Goal: Task Accomplishment & Management: Complete application form

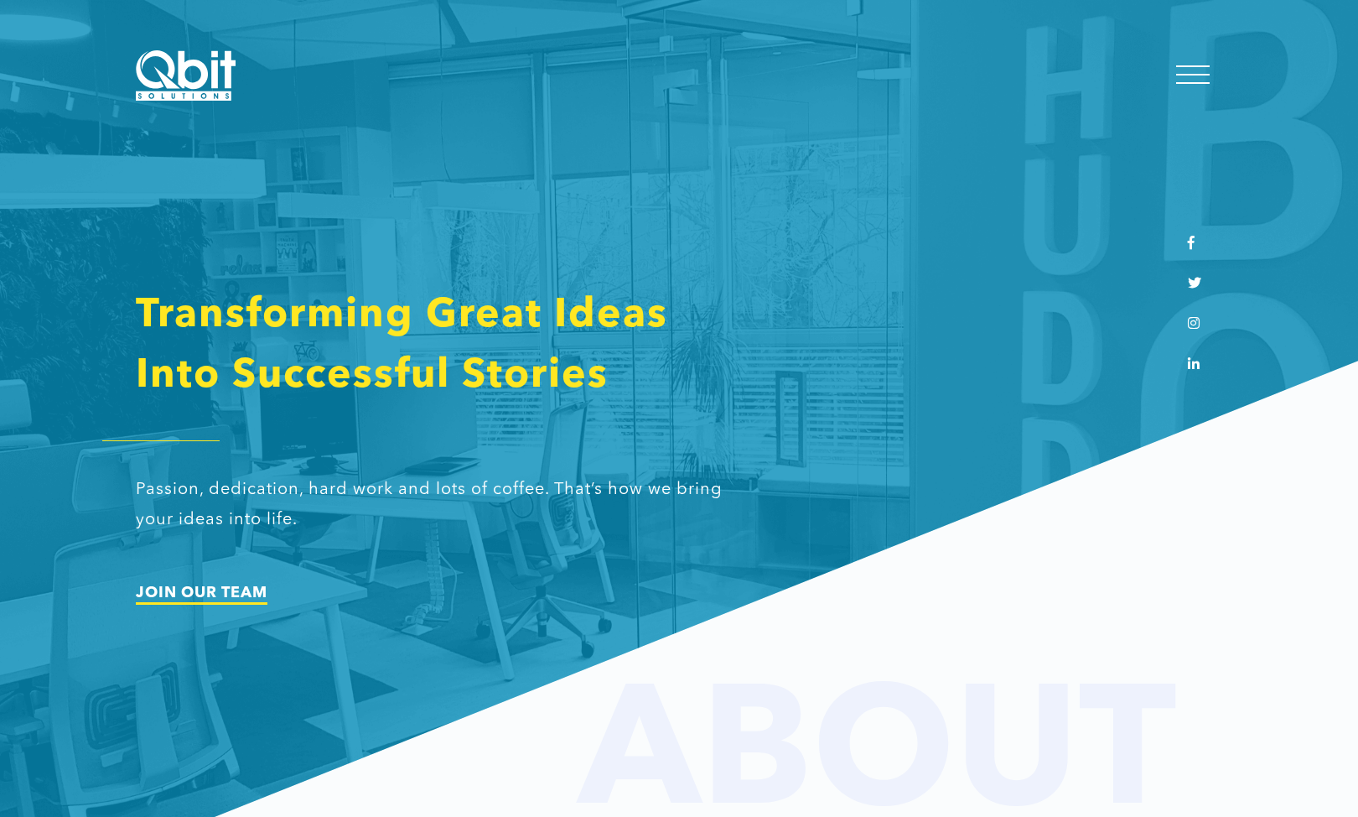
click at [225, 593] on link "JOIN OUR TEAM" at bounding box center [202, 592] width 132 height 15
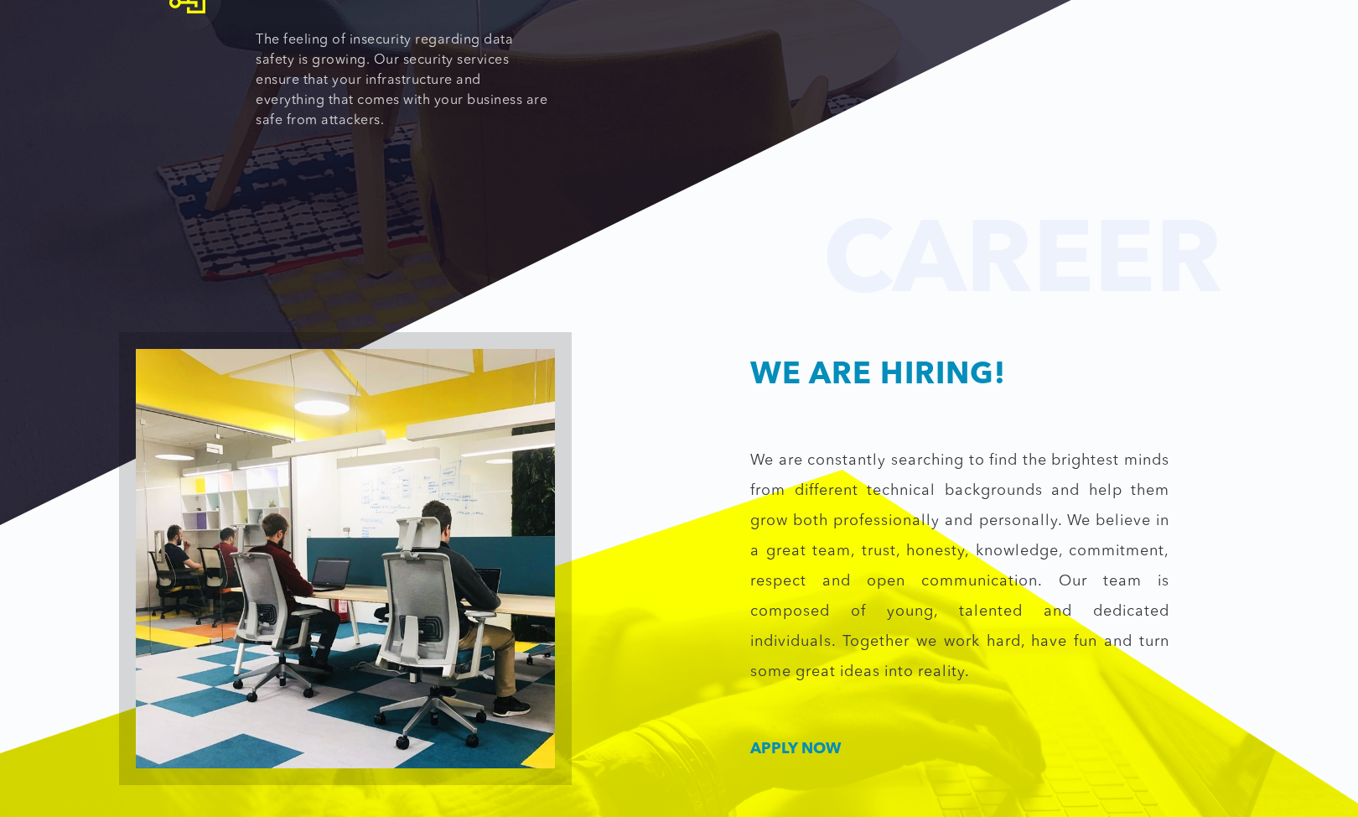
scroll to position [2373, 0]
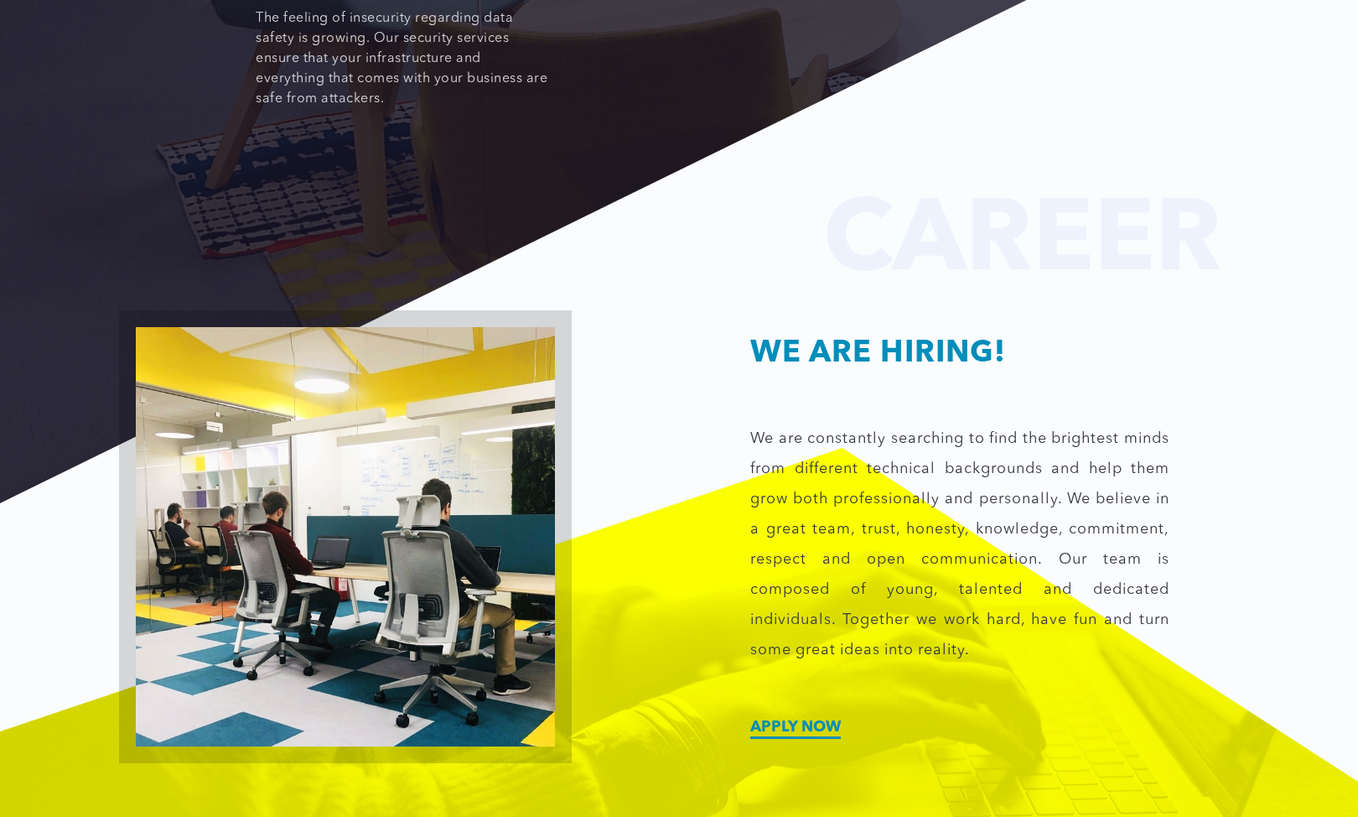
click at [779, 719] on link "Apply now" at bounding box center [796, 726] width 91 height 15
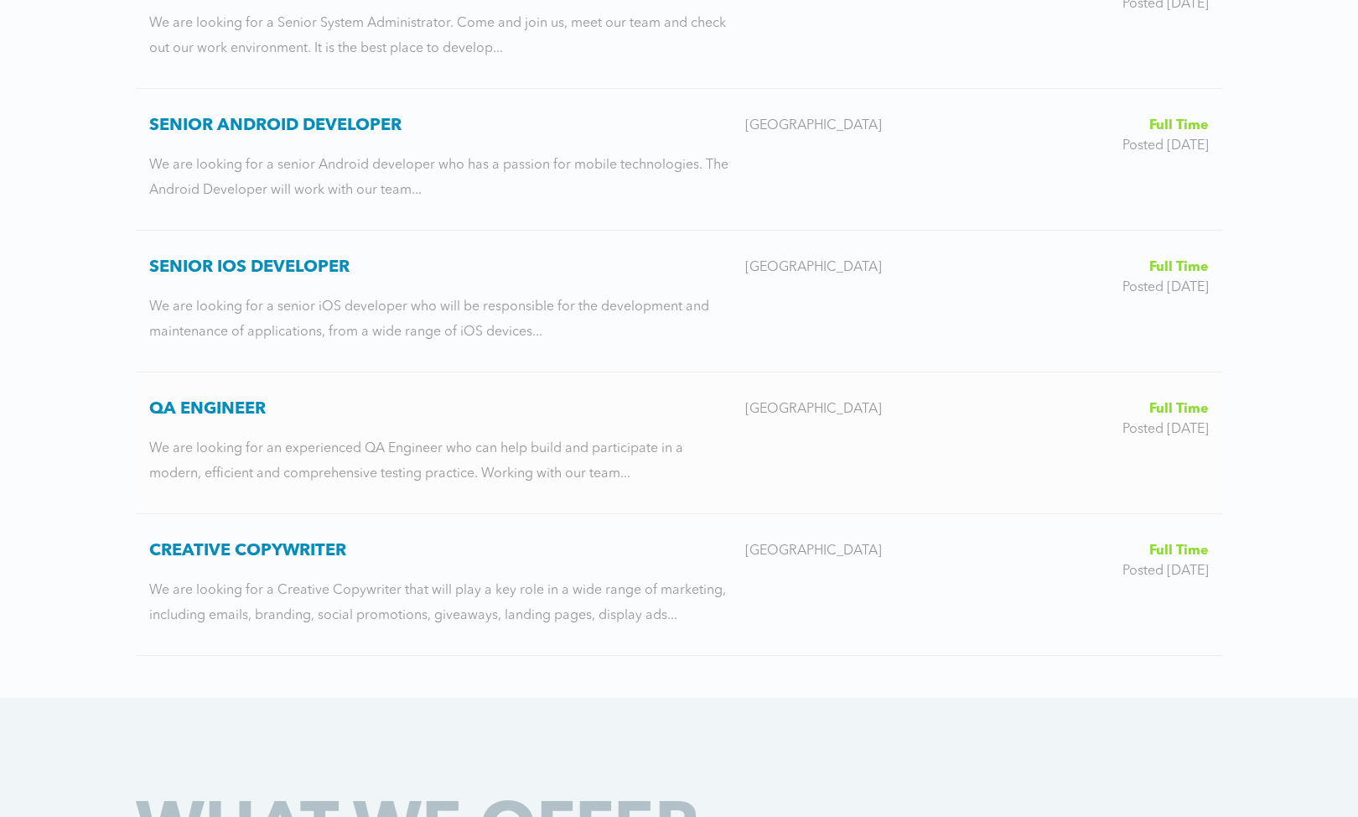
scroll to position [1090, 0]
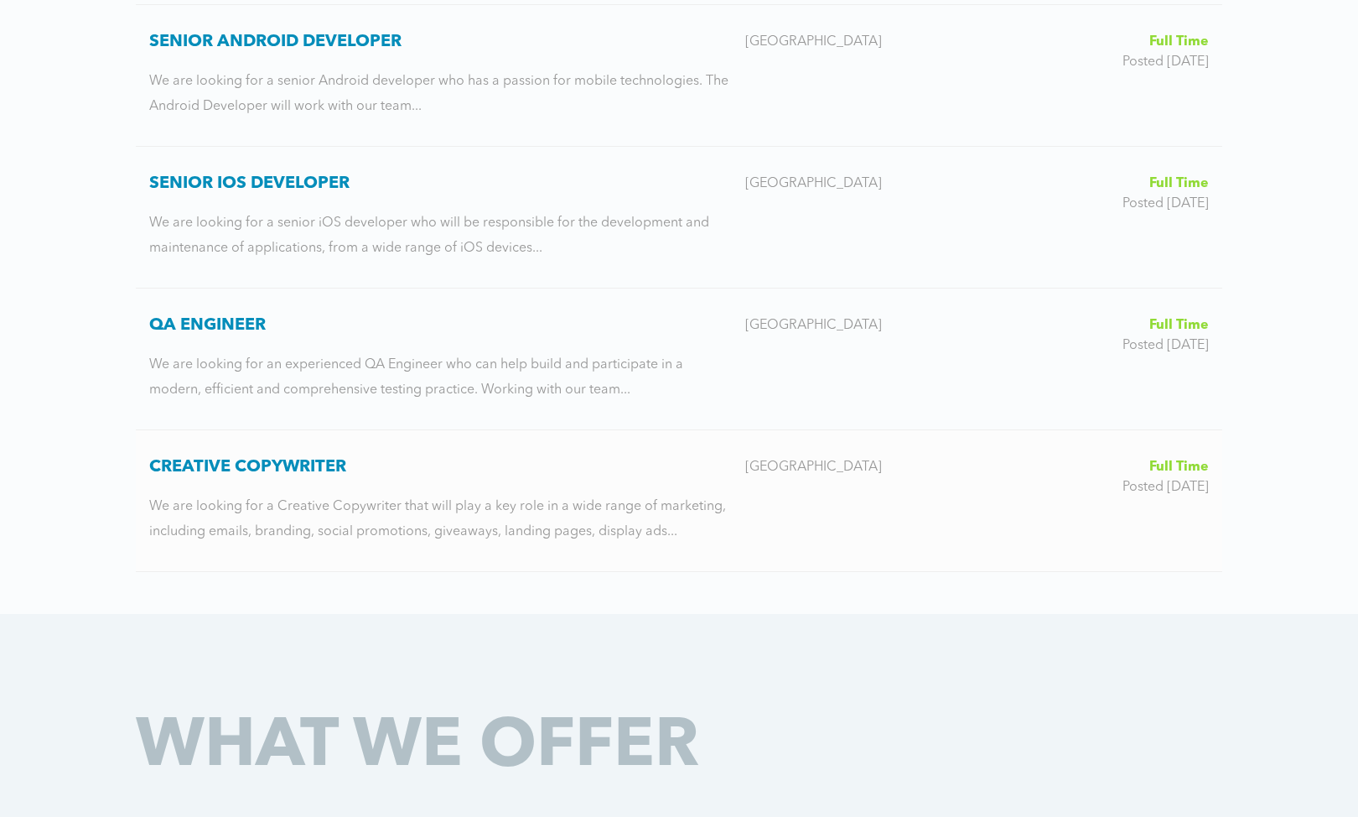
click at [389, 514] on div "Qbit Solutions We are looking for a Creative Copywriter that will play a key ro…" at bounding box center [440, 519] width 583 height 50
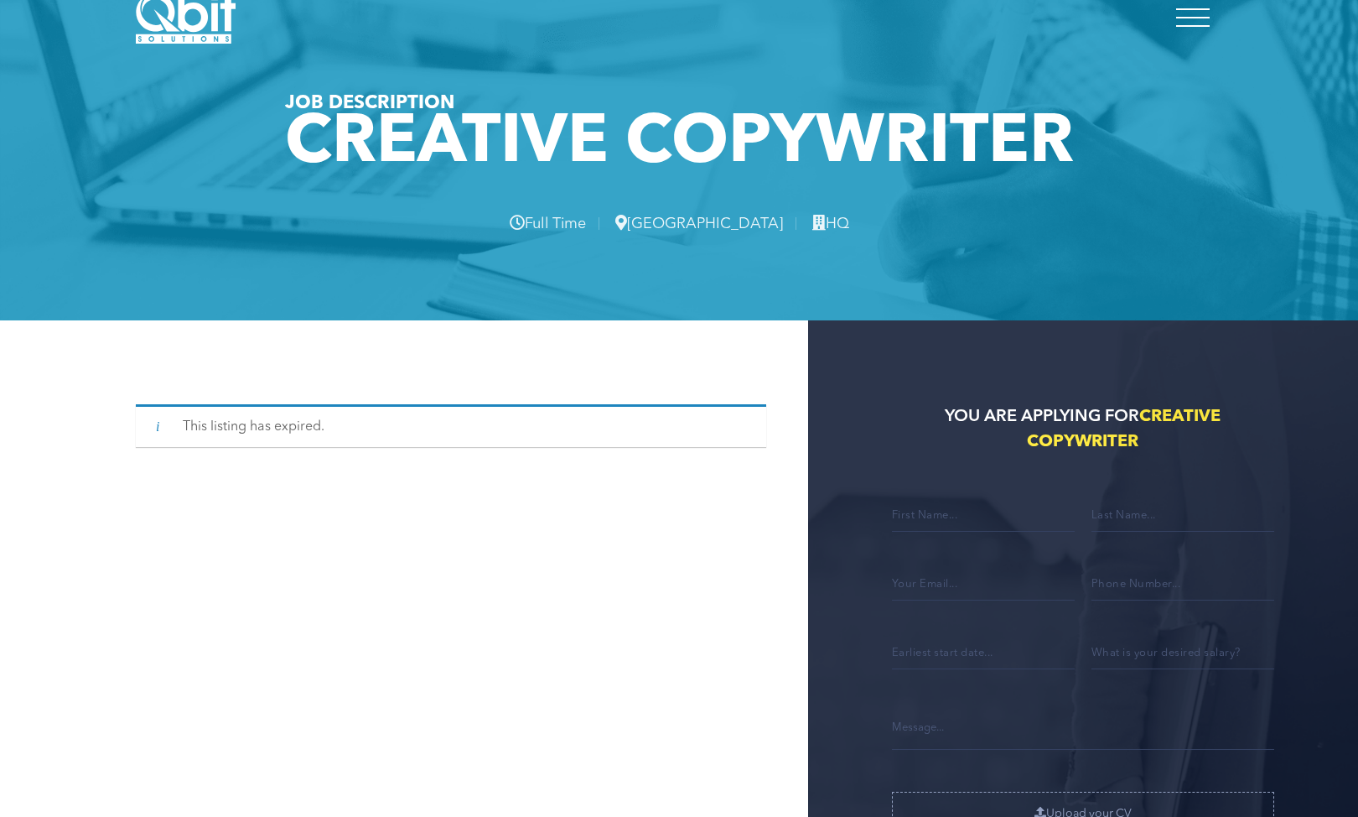
scroll to position [84, 0]
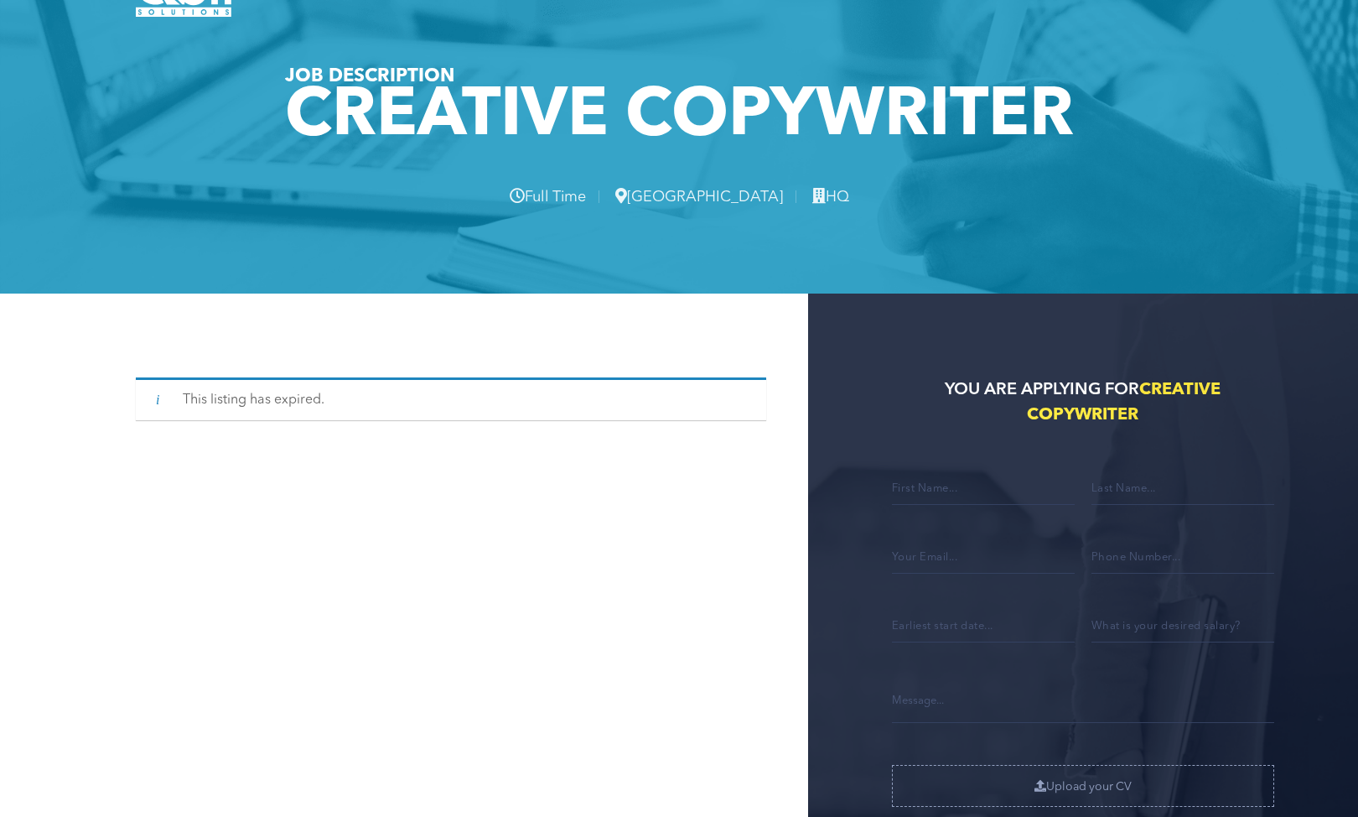
click at [257, 462] on div "This listing has expired." at bounding box center [472, 650] width 673 height 715
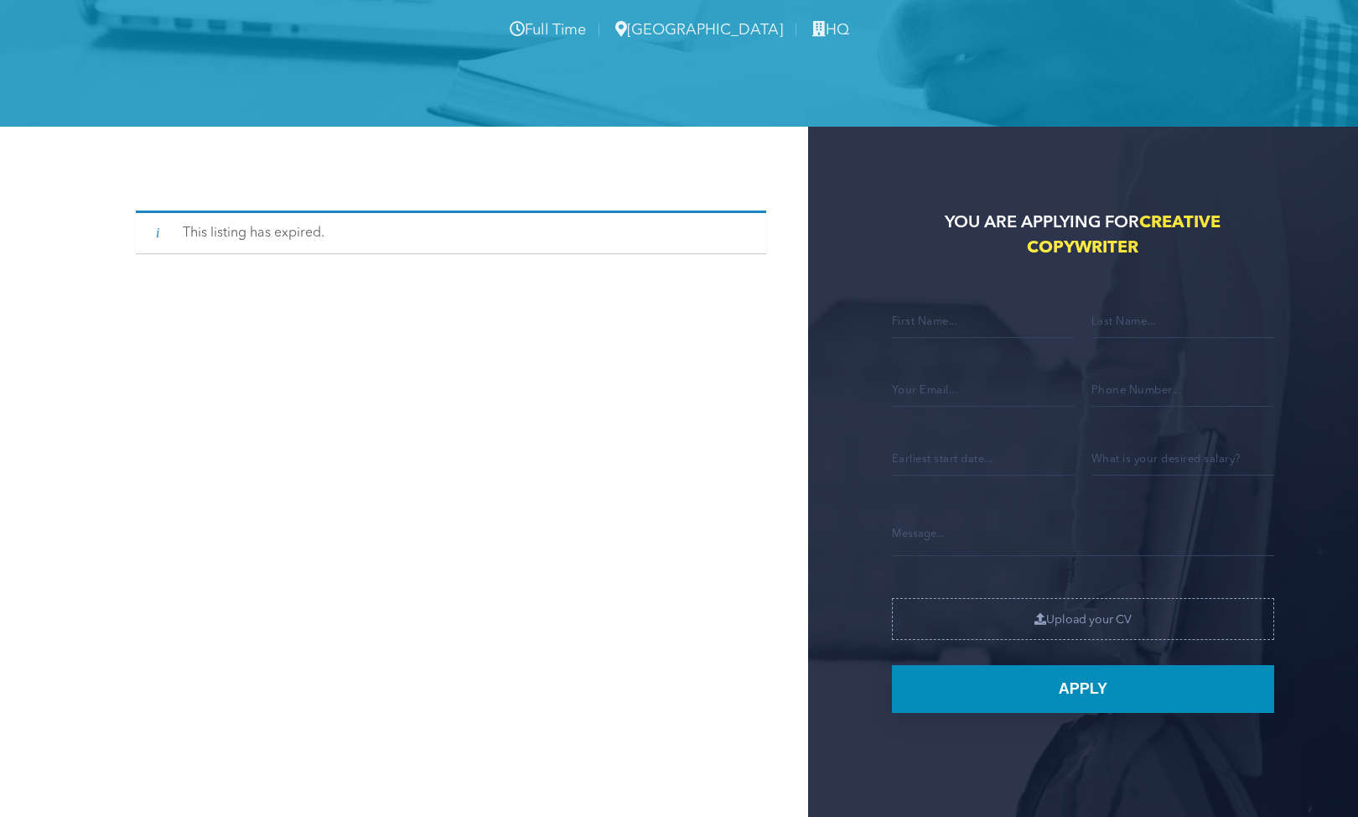
scroll to position [252, 0]
click at [904, 319] on input "Contact form" at bounding box center [983, 319] width 183 height 35
type input "Fatlind"
click at [1139, 315] on input "Contact form" at bounding box center [1183, 319] width 183 height 35
type input "Xhila"
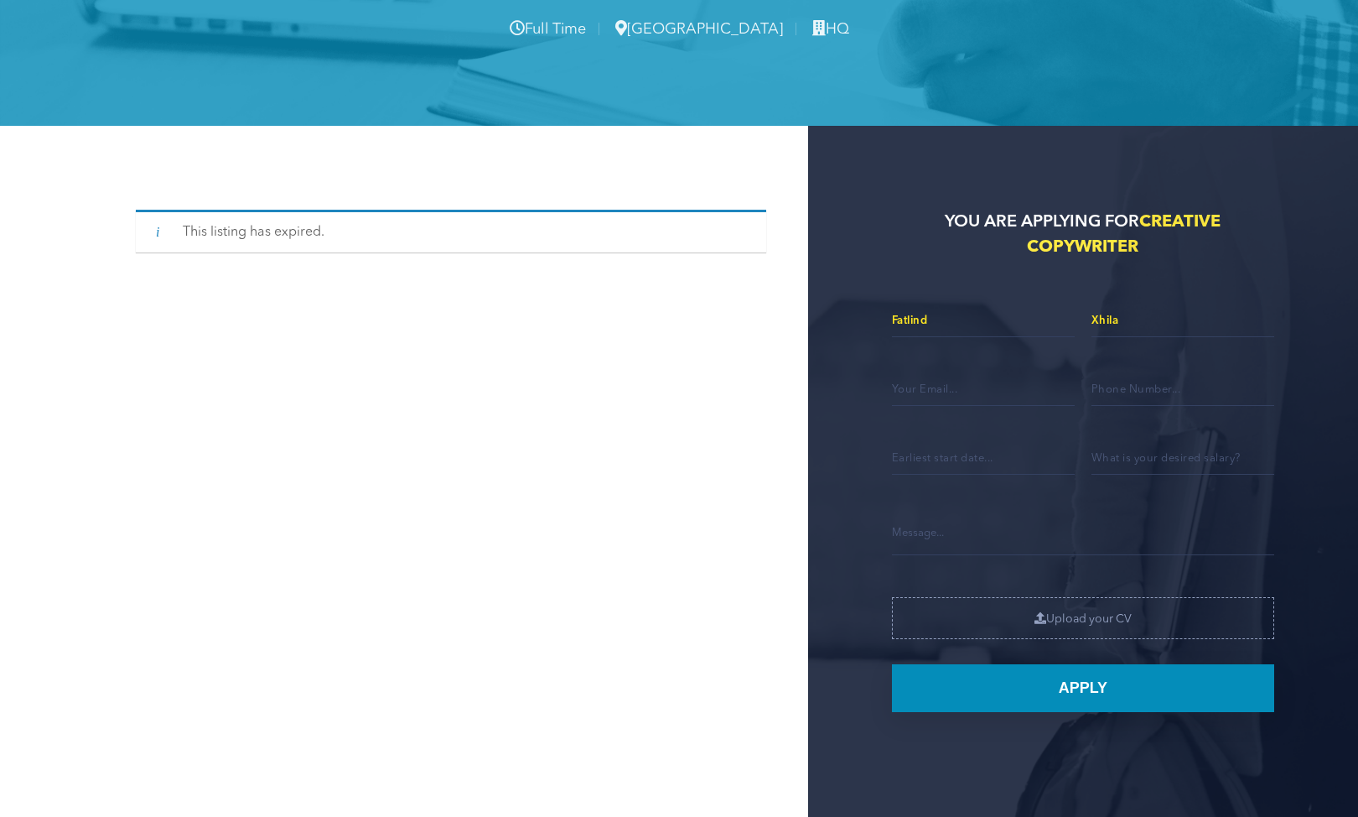
click at [1016, 403] on input "Contact form" at bounding box center [983, 388] width 183 height 35
type input "[EMAIL_ADDRESS][DOMAIN_NAME]"
click at [1130, 388] on input "Contact form" at bounding box center [1183, 388] width 183 height 35
type input "3897222762"
type input "38972227620"
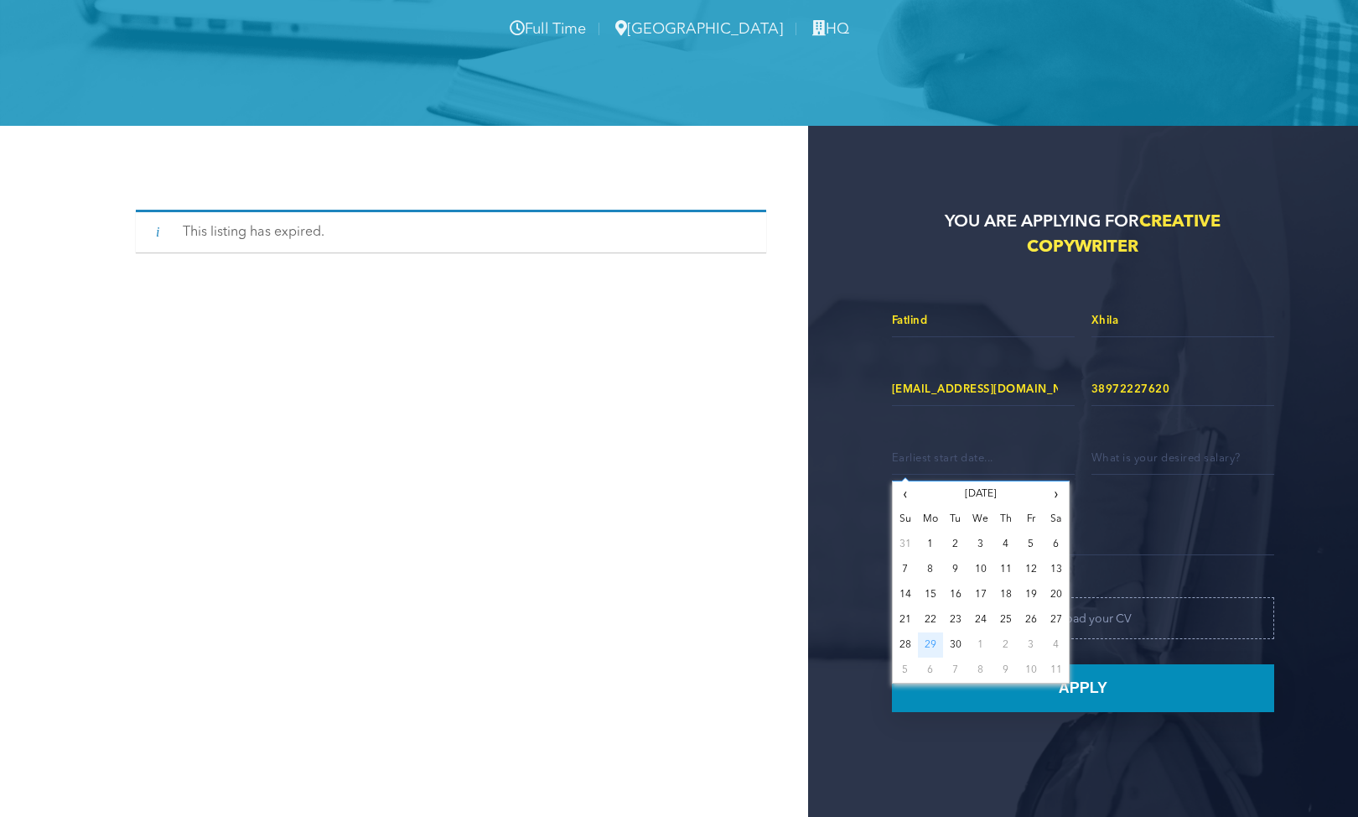
click at [977, 458] on input "Contact form" at bounding box center [983, 456] width 183 height 35
click at [978, 465] on input "Contact form" at bounding box center [983, 456] width 183 height 35
click at [1124, 516] on textarea "Contact form" at bounding box center [1083, 531] width 382 height 47
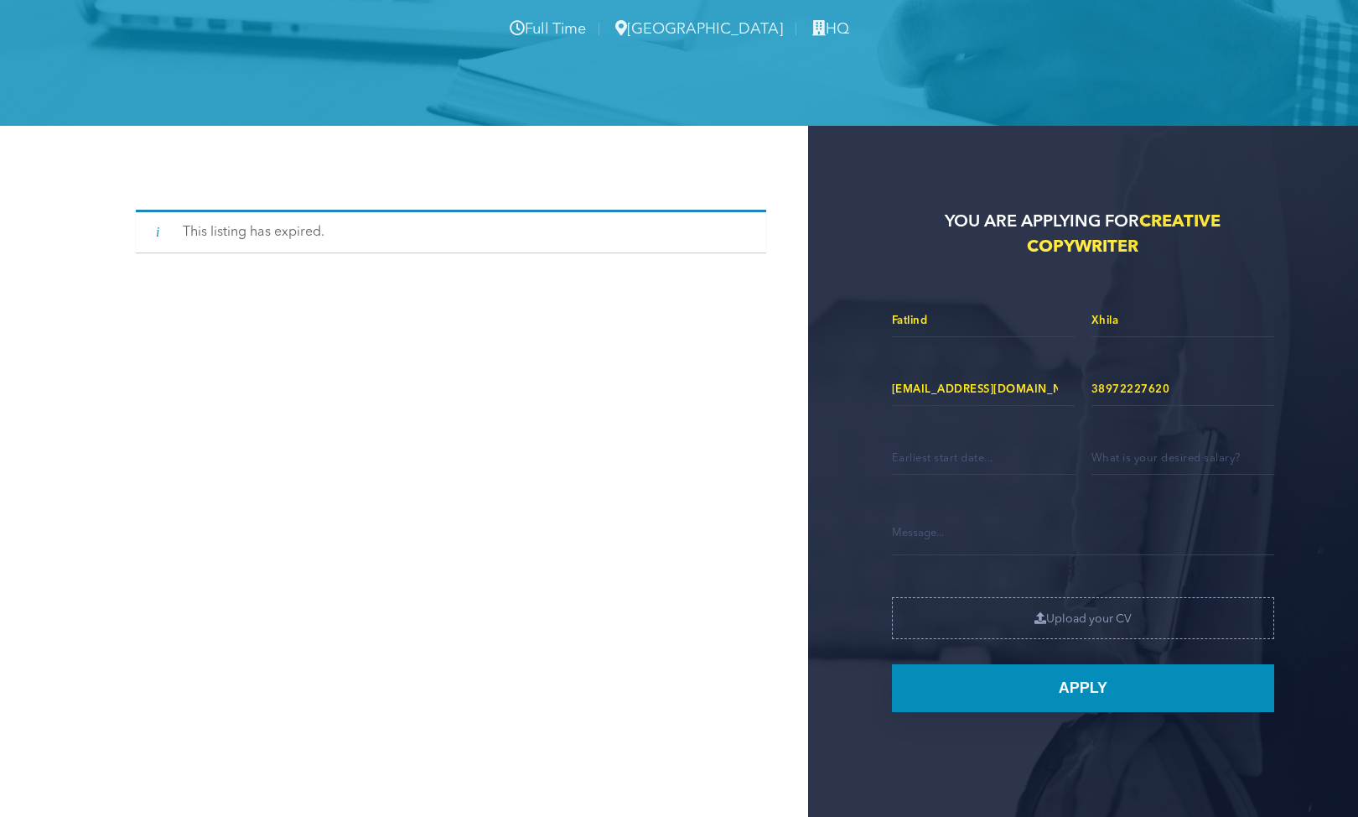
click at [999, 548] on textarea "Contact form" at bounding box center [1083, 531] width 382 height 47
paste textarea "Dear [Company Name] Team, My name is [PERSON_NAME], a third-year student at the…"
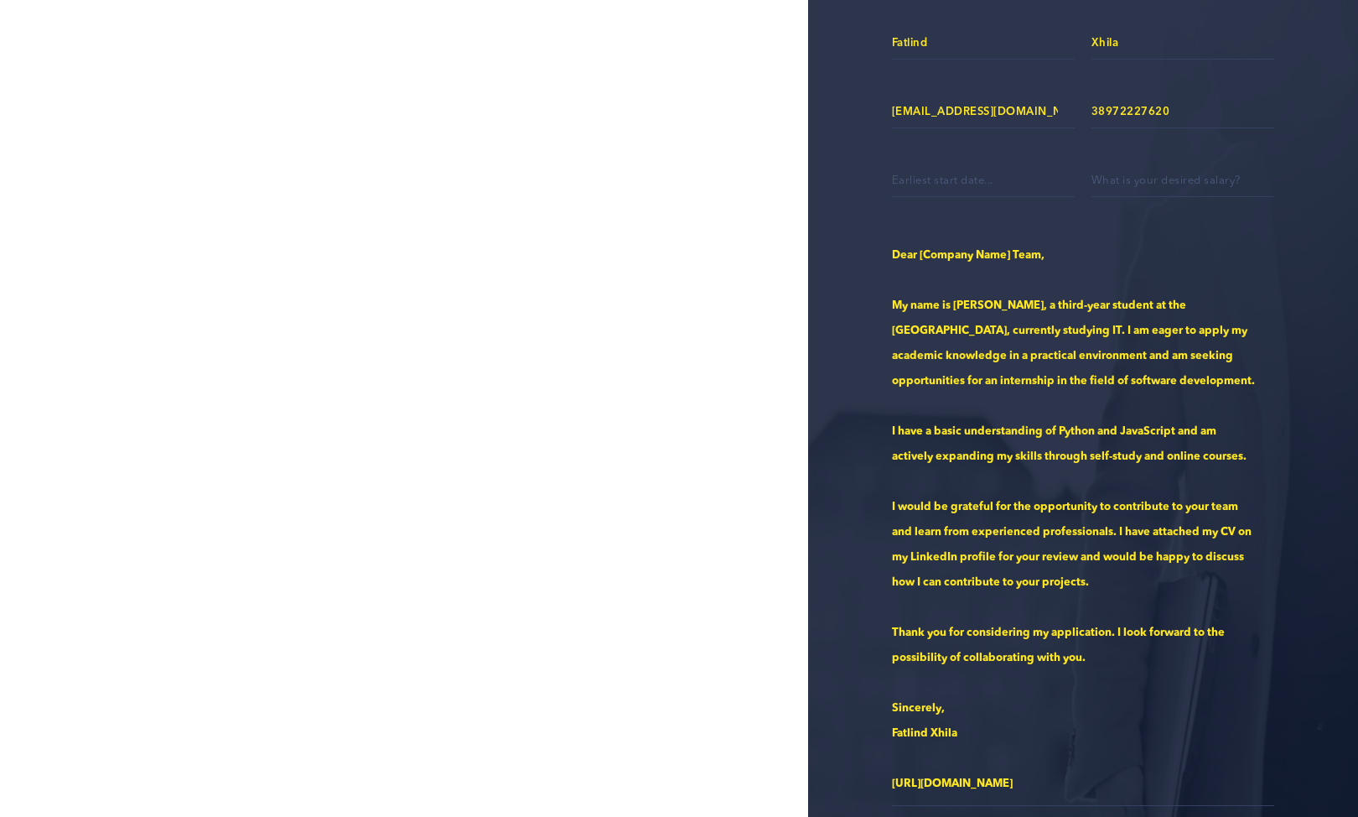
scroll to position [501, 0]
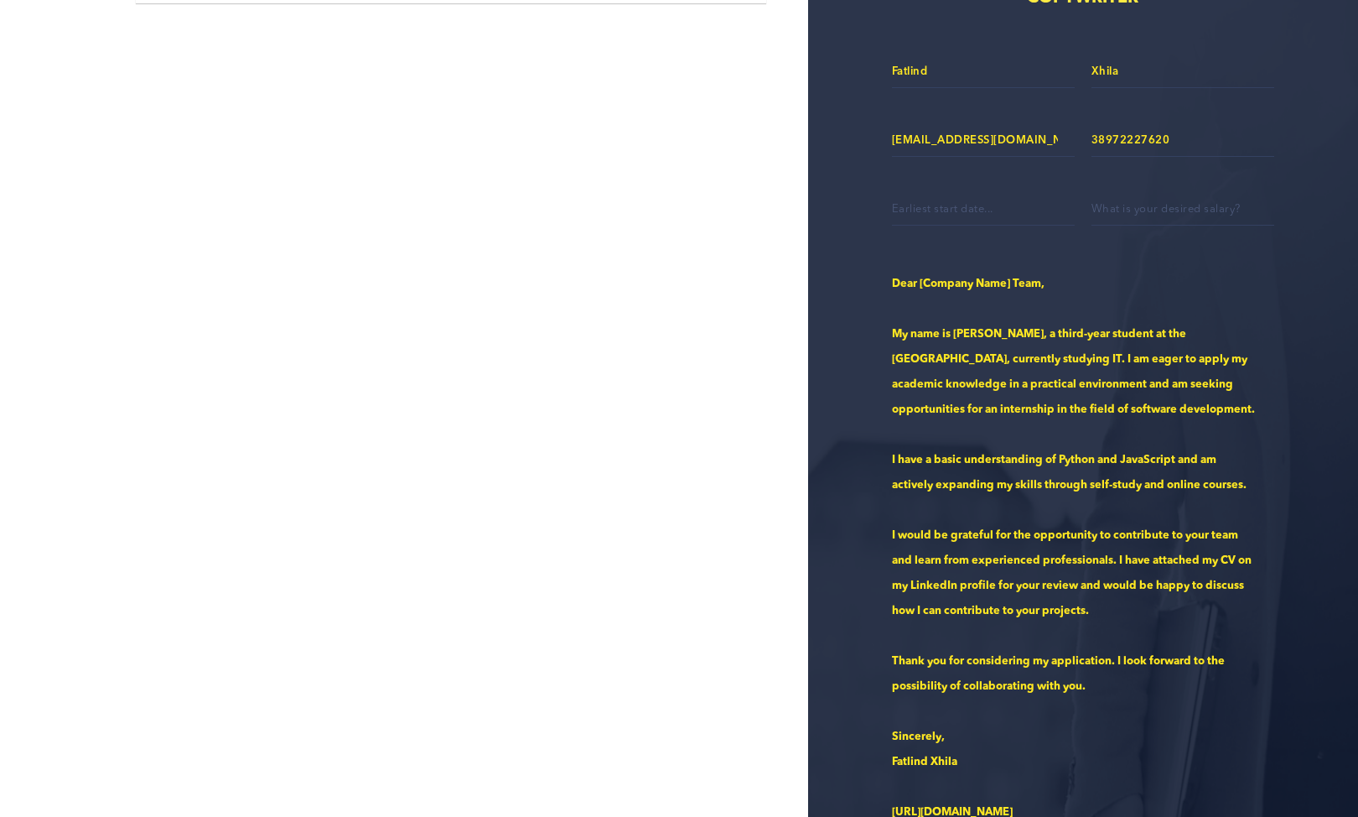
click at [1011, 290] on textarea "Dear [Company Name] Team, My name is [PERSON_NAME], a third-year student at the…" at bounding box center [1083, 546] width 382 height 575
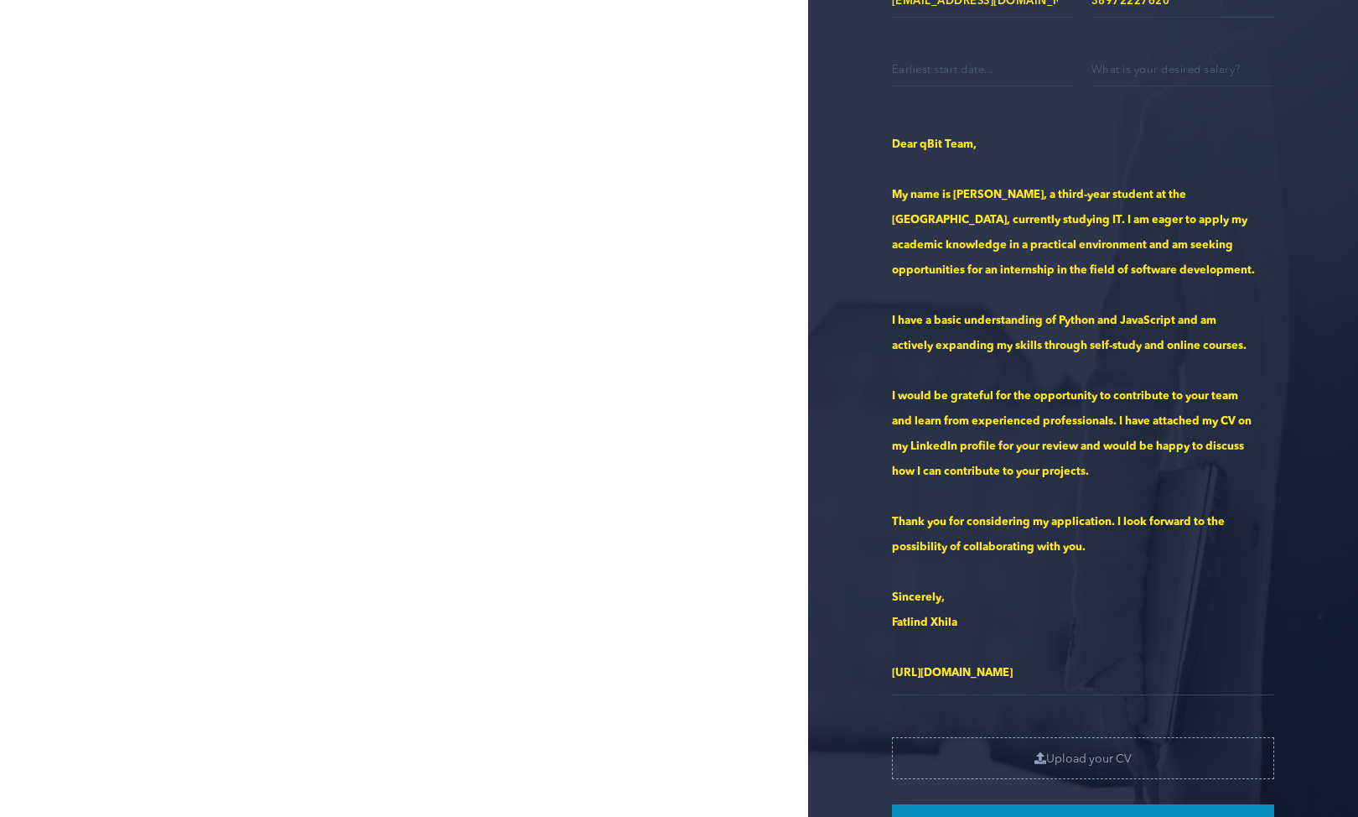
scroll to position [752, 0]
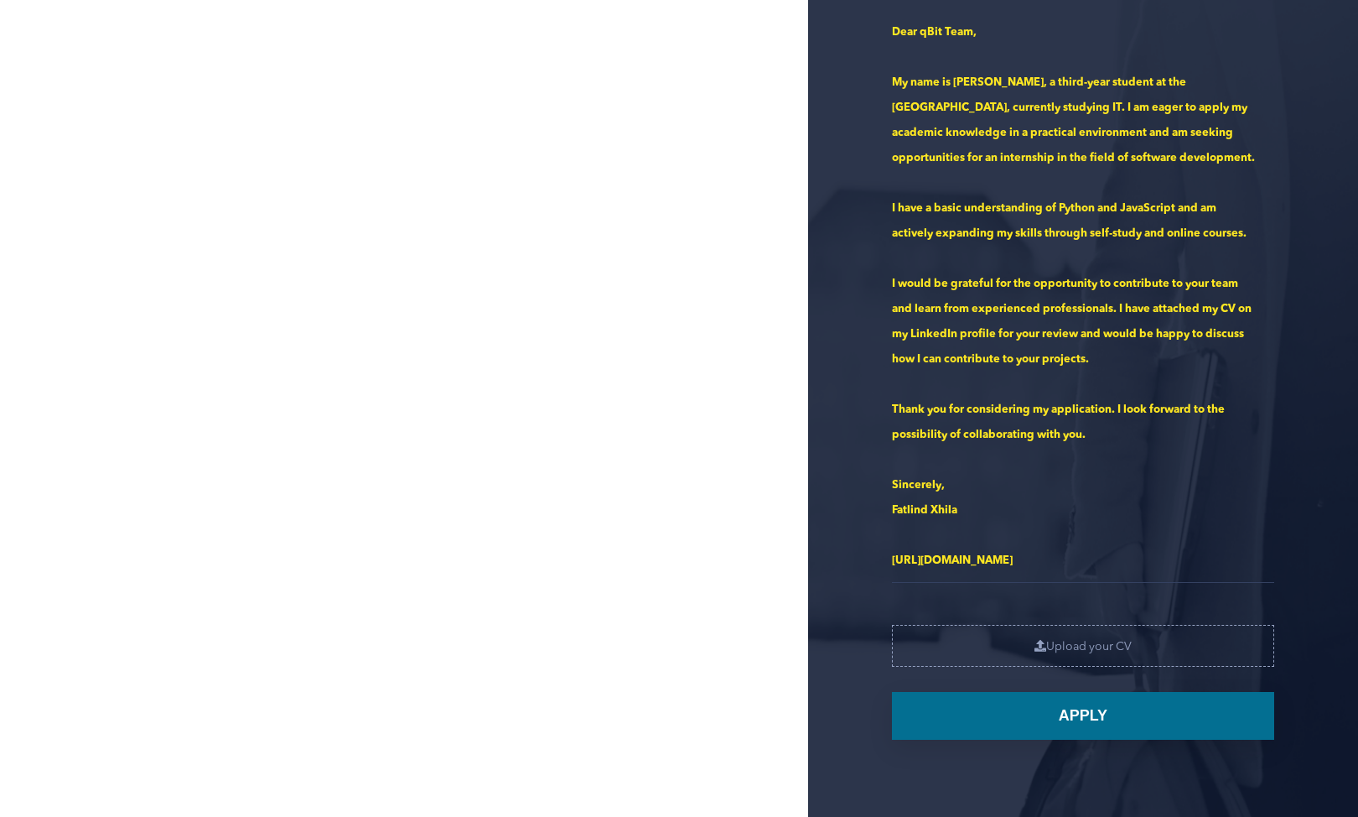
type textarea "Dear qBit Team, My name is [PERSON_NAME], a third-year student at the [GEOGRAPH…"
click at [1076, 701] on input "Apply" at bounding box center [1083, 716] width 382 height 48
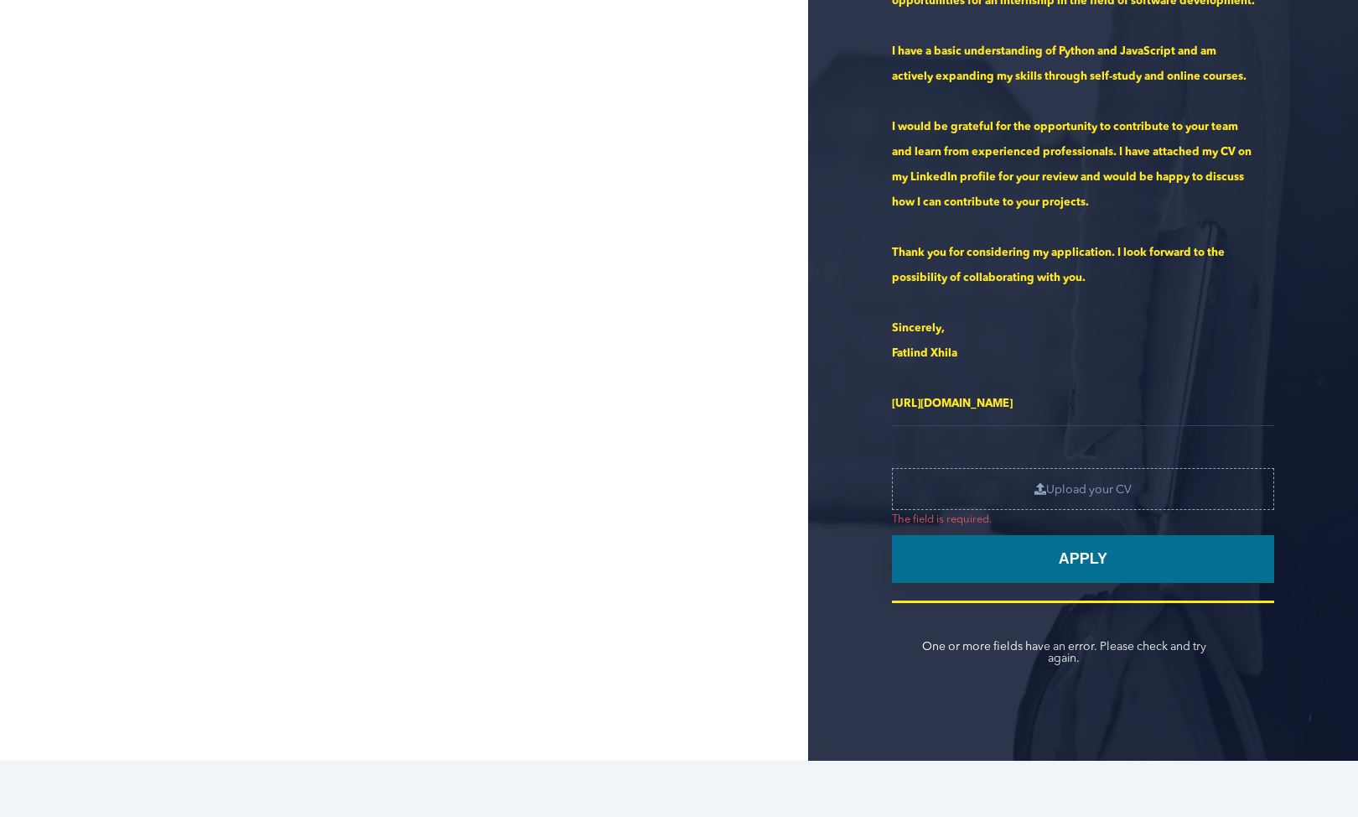
scroll to position [1004, 0]
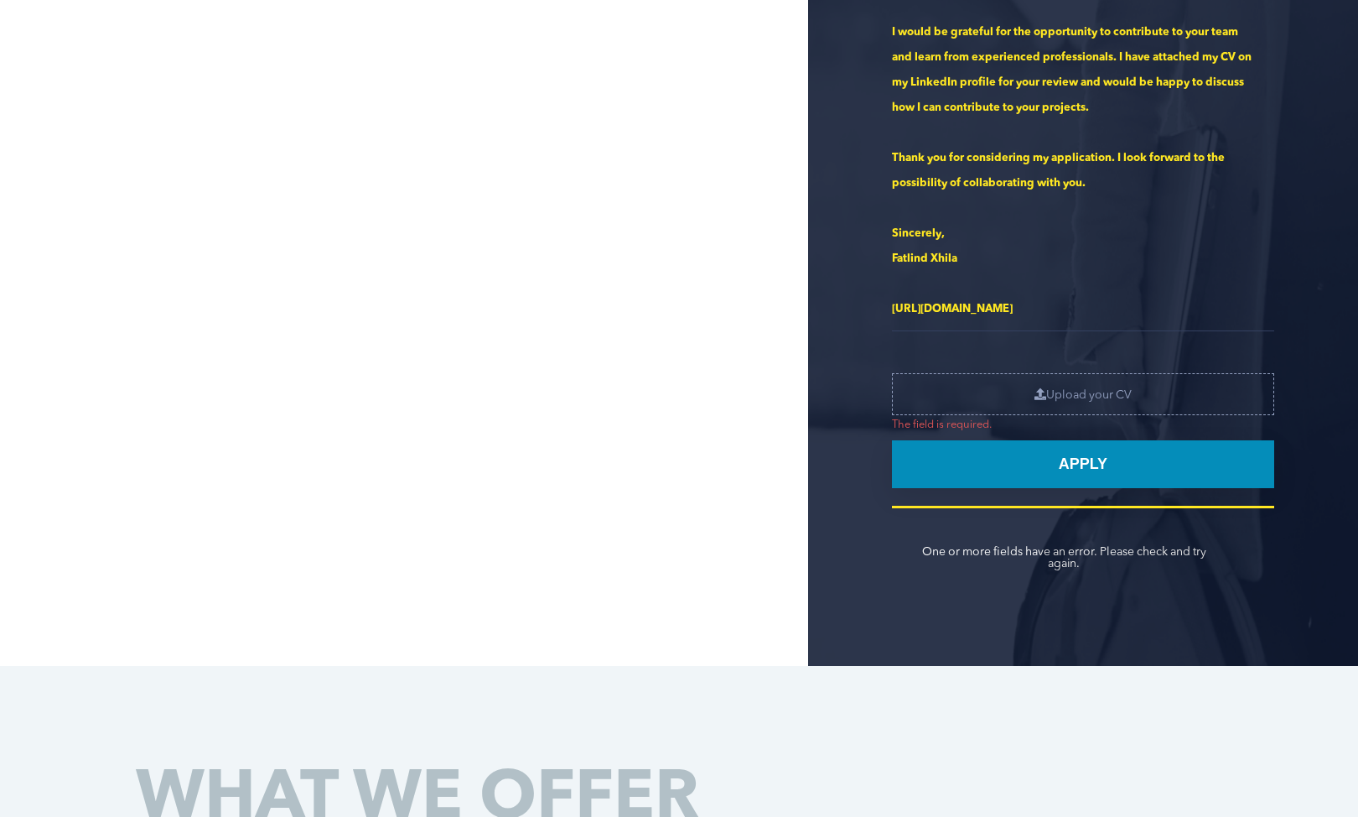
click at [1063, 384] on input "Contact form" at bounding box center [1083, 394] width 382 height 42
type input "C:\fakepath\Profile.pdf"
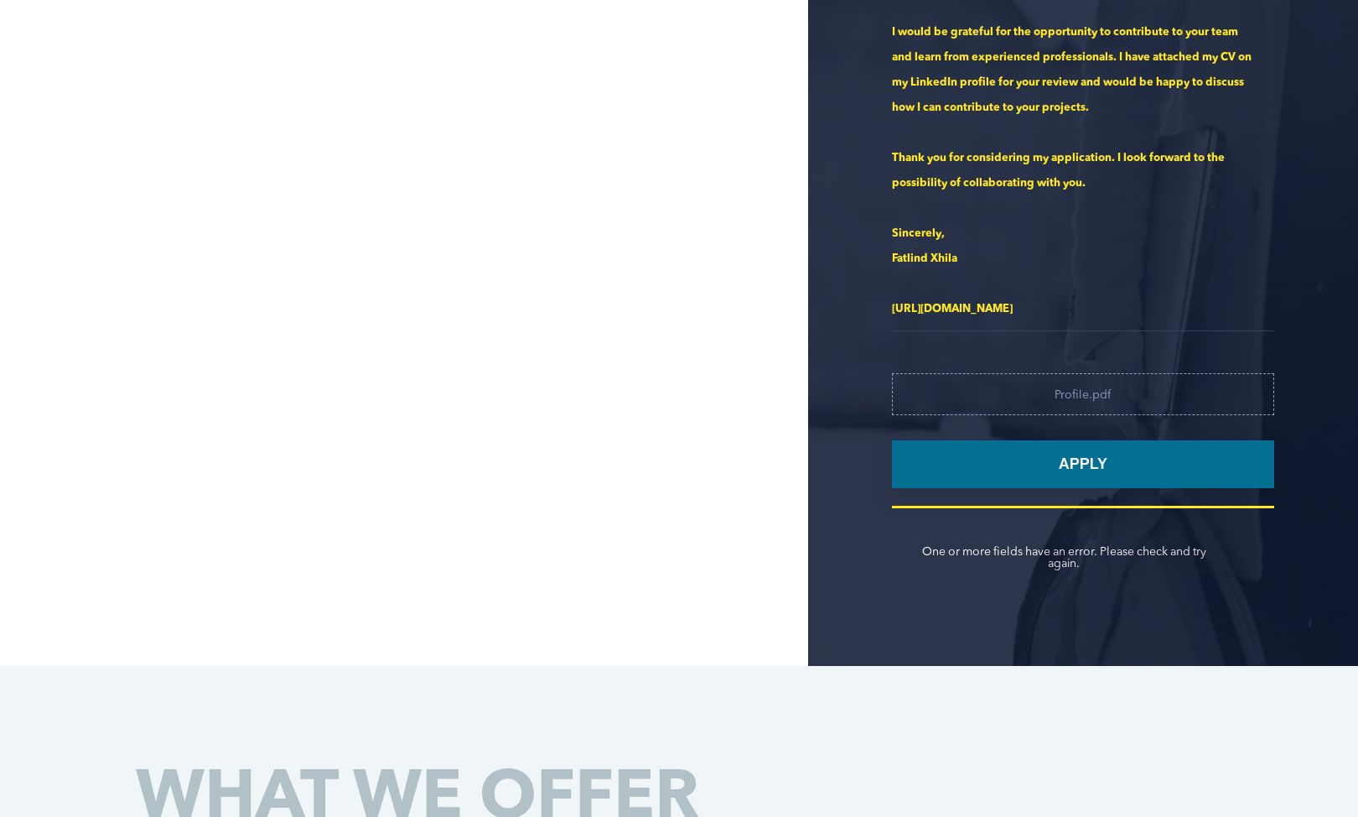
click at [1119, 472] on input "Apply" at bounding box center [1083, 464] width 382 height 48
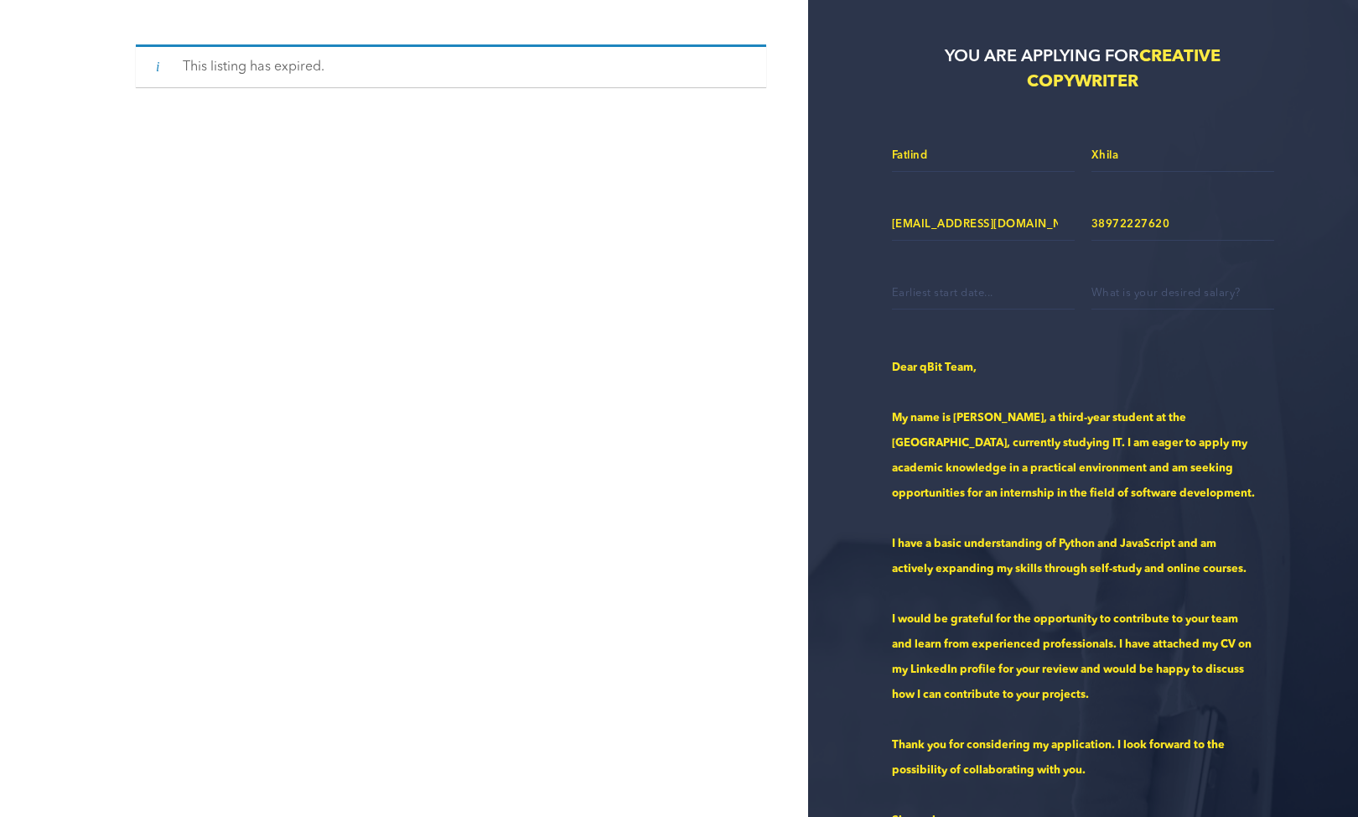
scroll to position [0, 0]
